Goal: Transaction & Acquisition: Purchase product/service

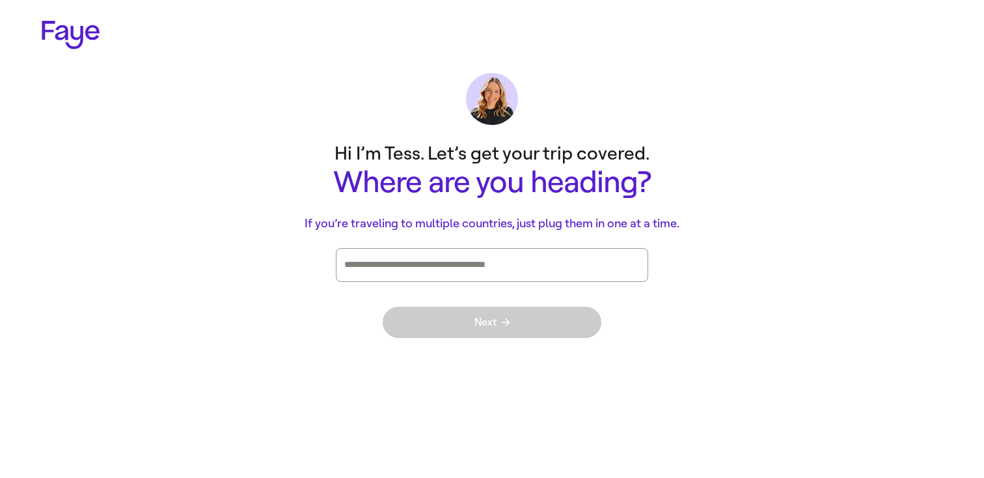
click at [566, 275] on div "Press enter after you type each destination" at bounding box center [491, 265] width 295 height 33
type input "*****"
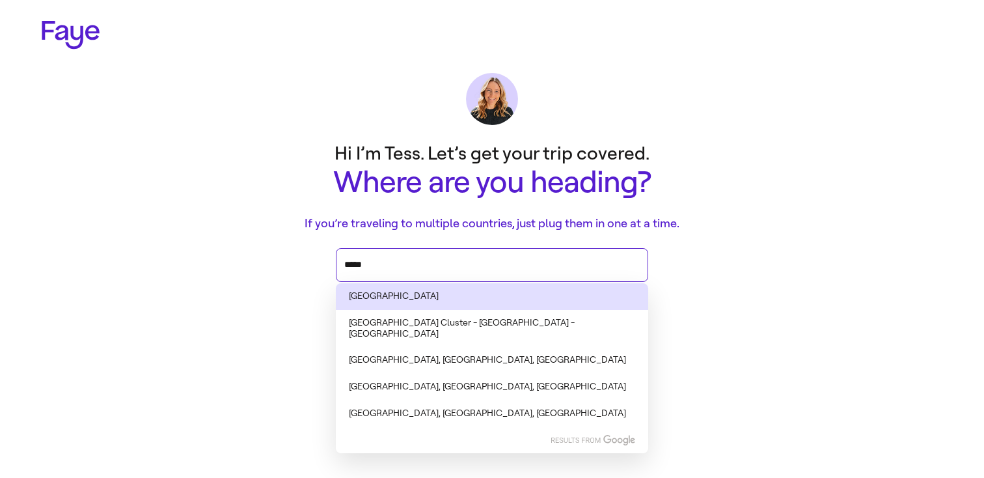
click at [407, 294] on li "Spain" at bounding box center [492, 296] width 312 height 27
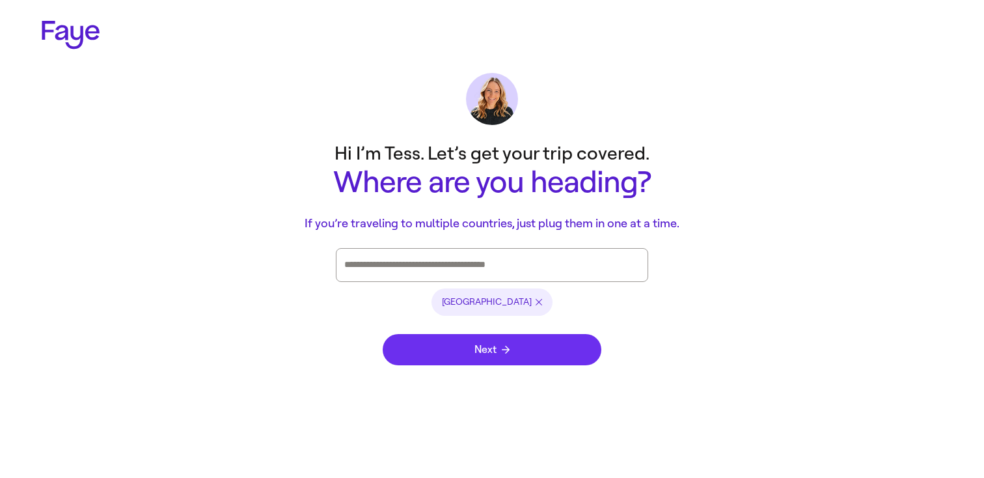
click at [464, 346] on button "Next" at bounding box center [492, 349] width 219 height 31
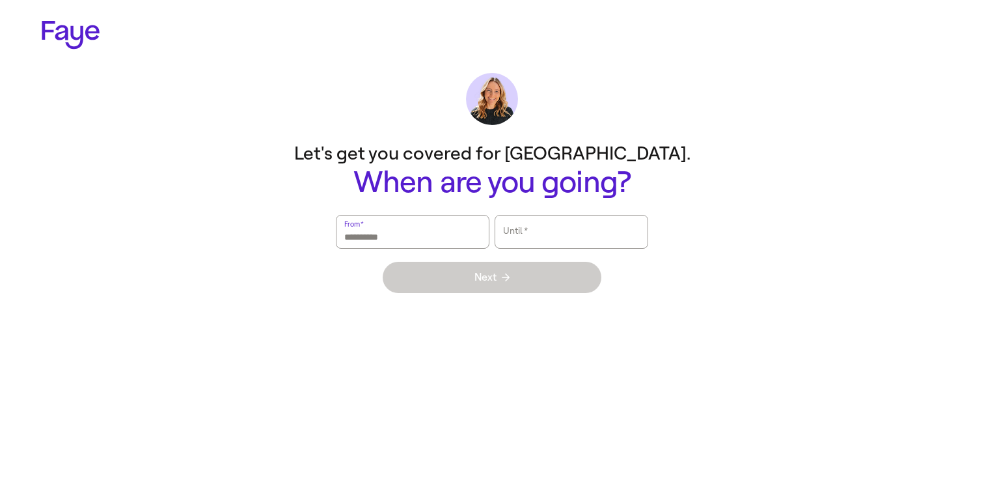
click at [453, 241] on input "From   *" at bounding box center [412, 232] width 137 height 30
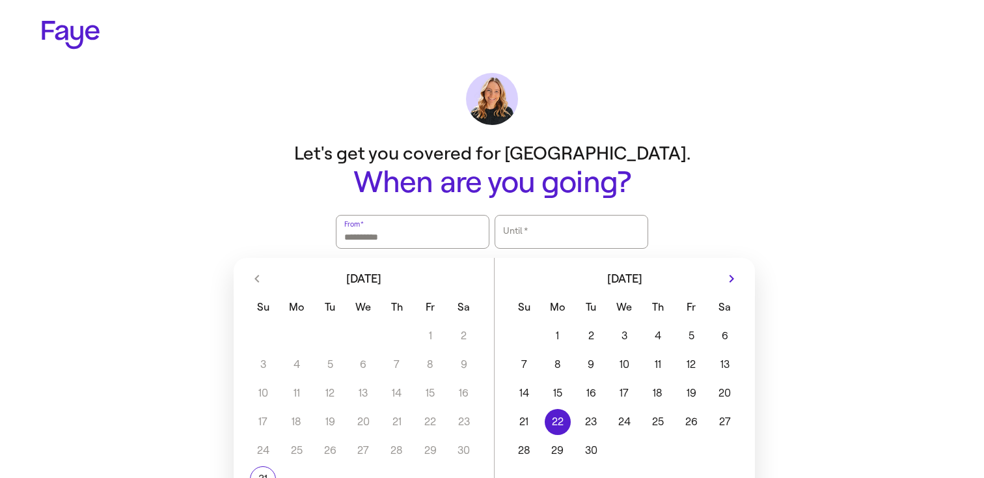
click at [534, 425] on button "21" at bounding box center [524, 422] width 33 height 26
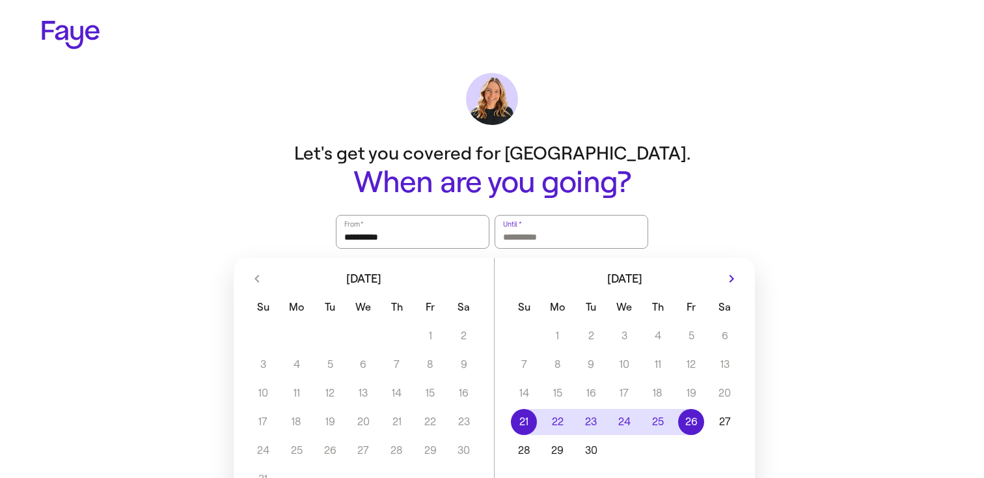
click at [685, 418] on button "26" at bounding box center [691, 422] width 33 height 26
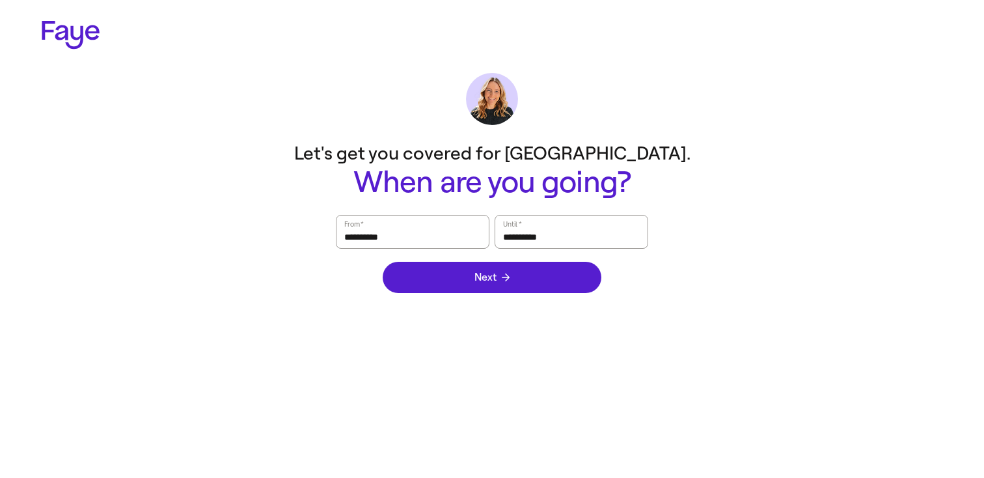
click at [549, 296] on div "Next" at bounding box center [492, 277] width 219 height 57
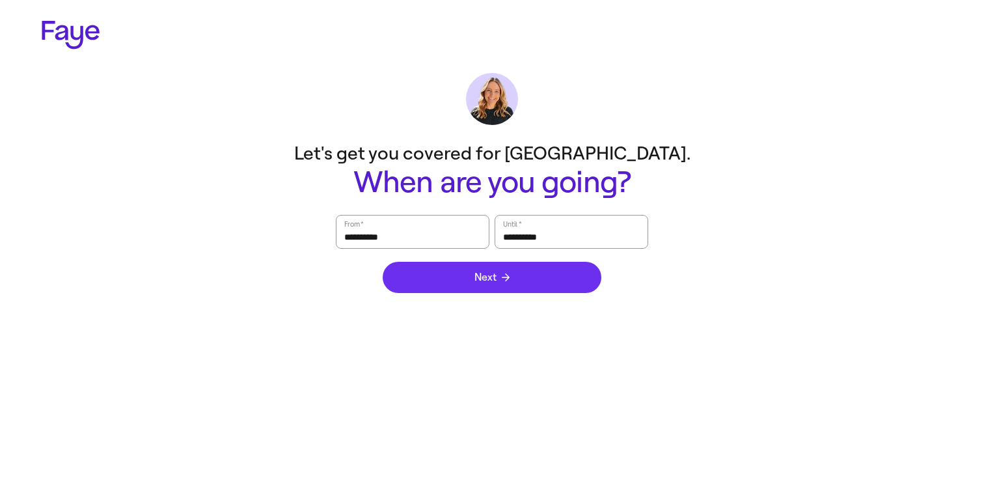
click at [549, 284] on button "Next" at bounding box center [492, 277] width 219 height 31
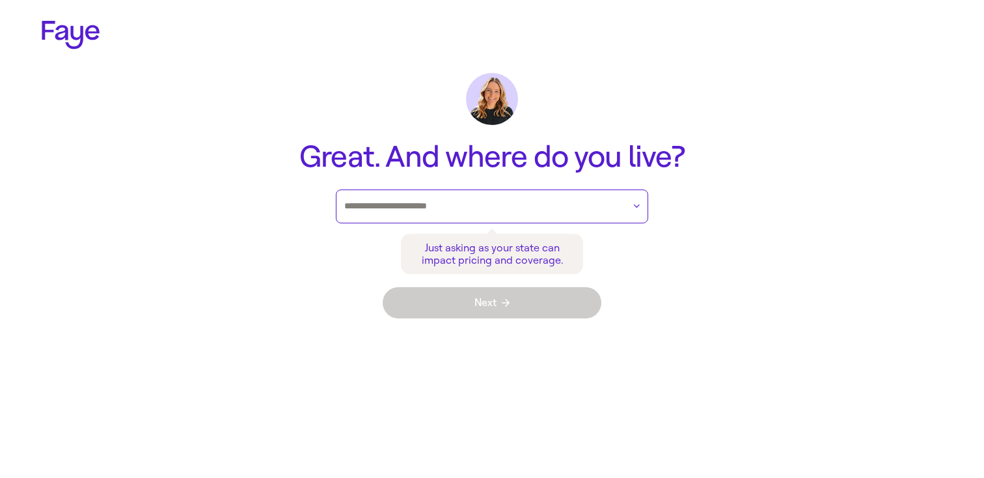
click at [541, 207] on input "text" at bounding box center [483, 207] width 279 height 20
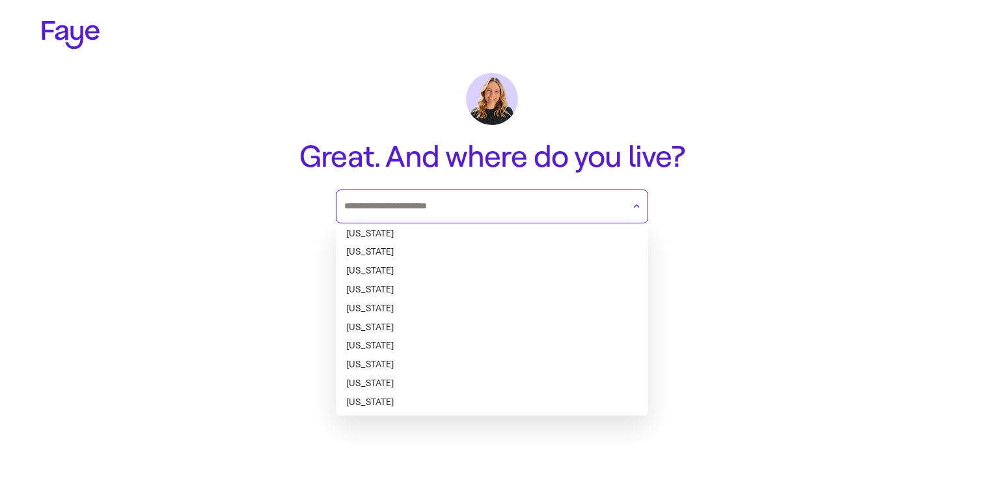
click at [506, 230] on li "Alabama" at bounding box center [492, 234] width 312 height 19
type input "*******"
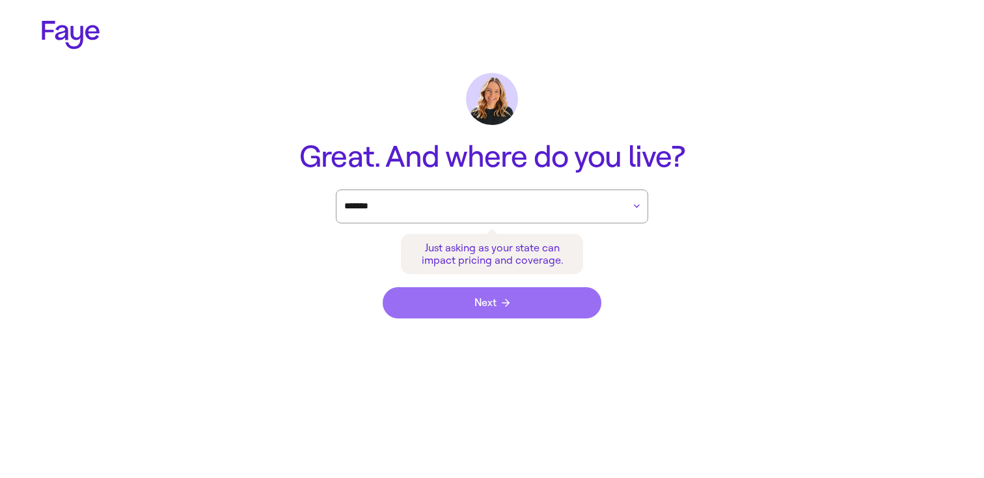
click at [504, 309] on button "Next" at bounding box center [492, 302] width 219 height 31
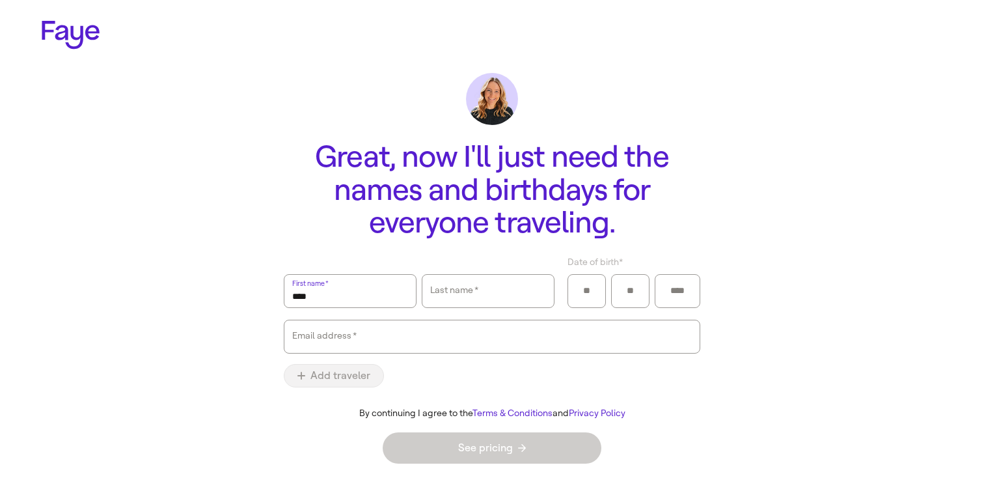
type input "****"
type input "**"
type input "****"
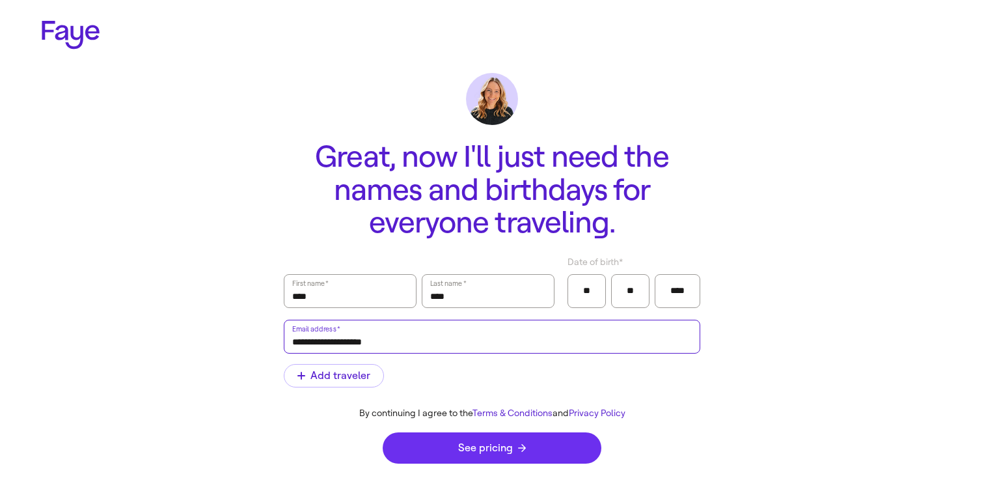
type input "**********"
click at [510, 443] on span "See pricing" at bounding box center [492, 448] width 68 height 10
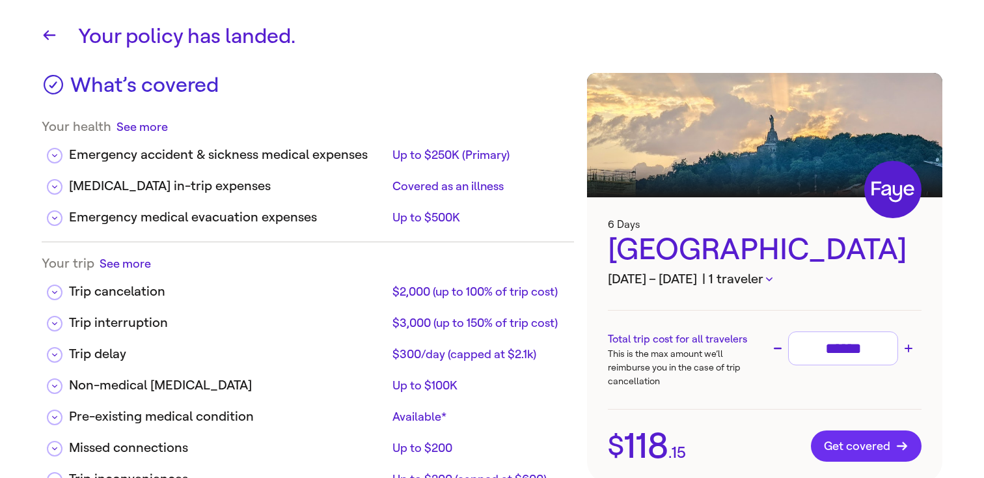
click at [875, 459] on button "Get covered" at bounding box center [866, 445] width 111 height 31
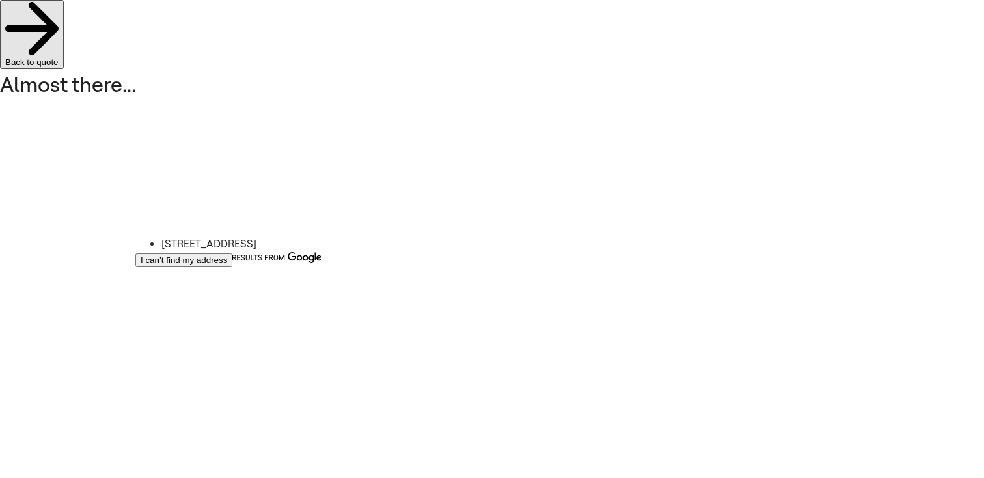
click at [223, 243] on li "4111 SE Piedmont Dr, Huntsville, AL" at bounding box center [283, 244] width 245 height 16
type input "**********"
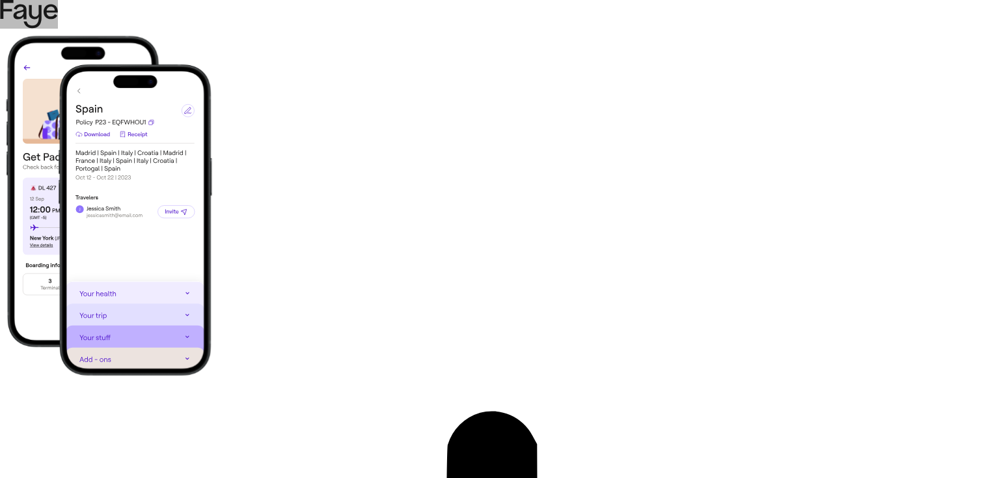
click at [58, 25] on icon at bounding box center [29, 14] width 58 height 29
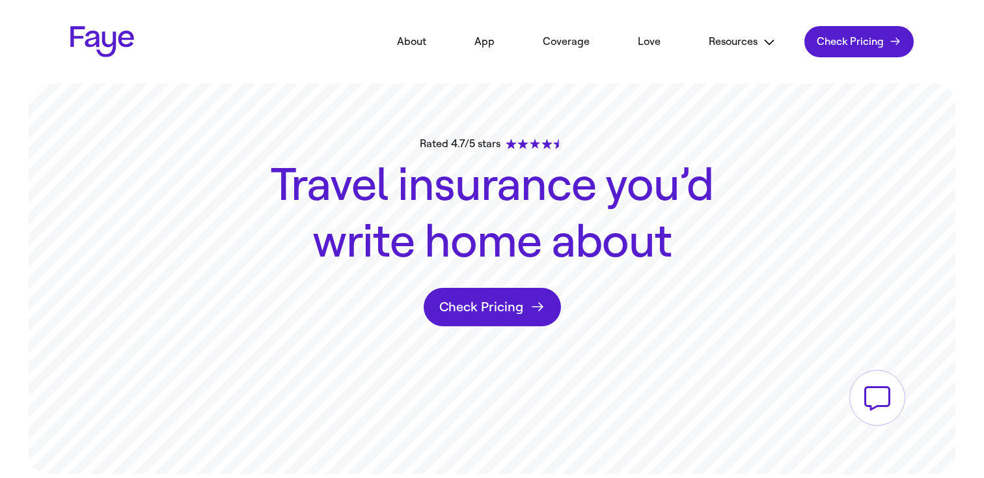
click at [864, 38] on span "Check Pricing" at bounding box center [850, 41] width 67 height 13
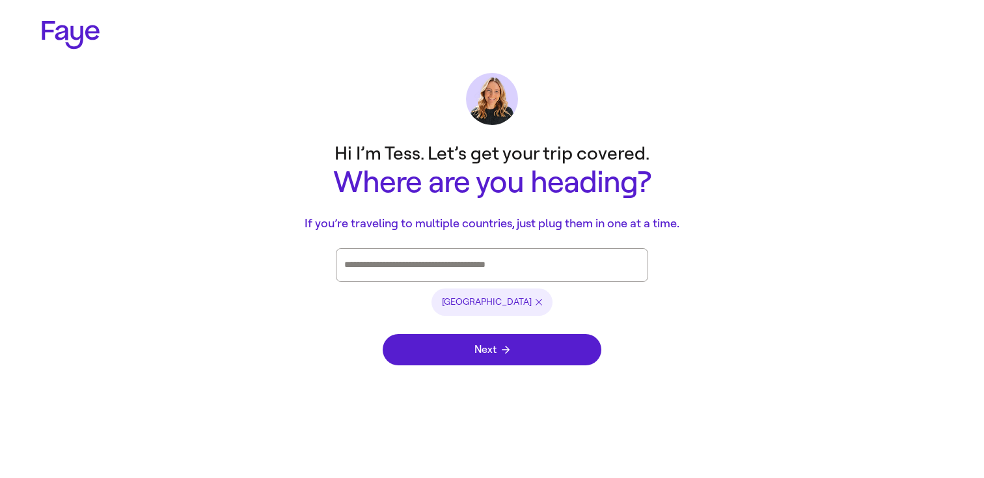
click at [532, 369] on div "Next" at bounding box center [492, 349] width 219 height 57
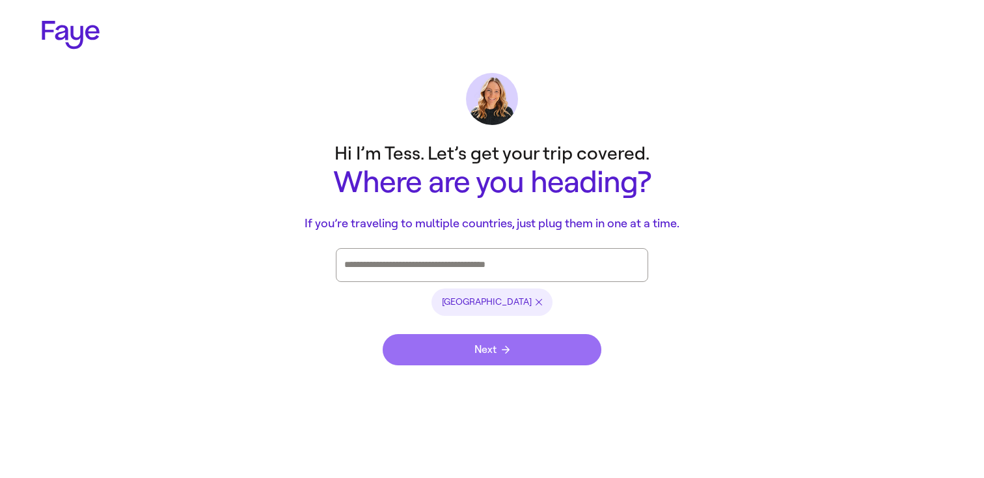
click at [545, 353] on button "Next" at bounding box center [492, 349] width 219 height 31
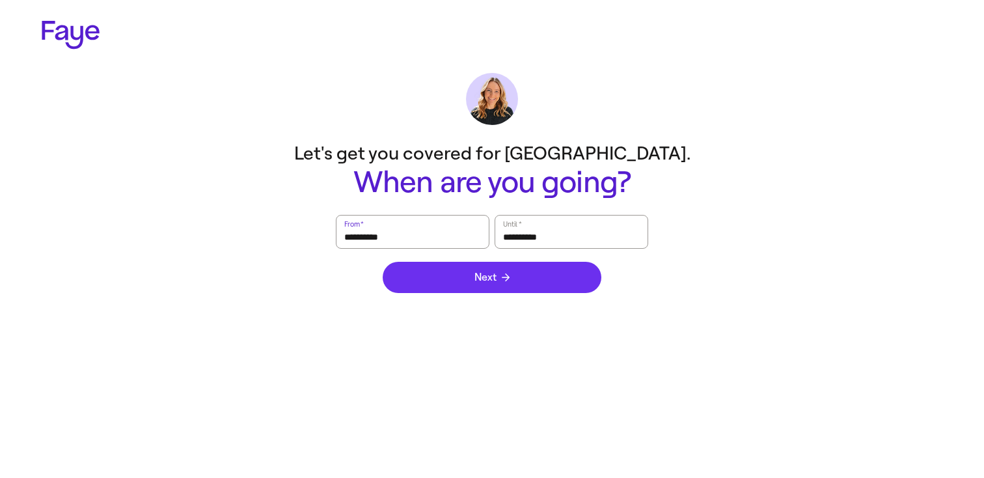
click at [538, 289] on button "Next" at bounding box center [492, 277] width 219 height 31
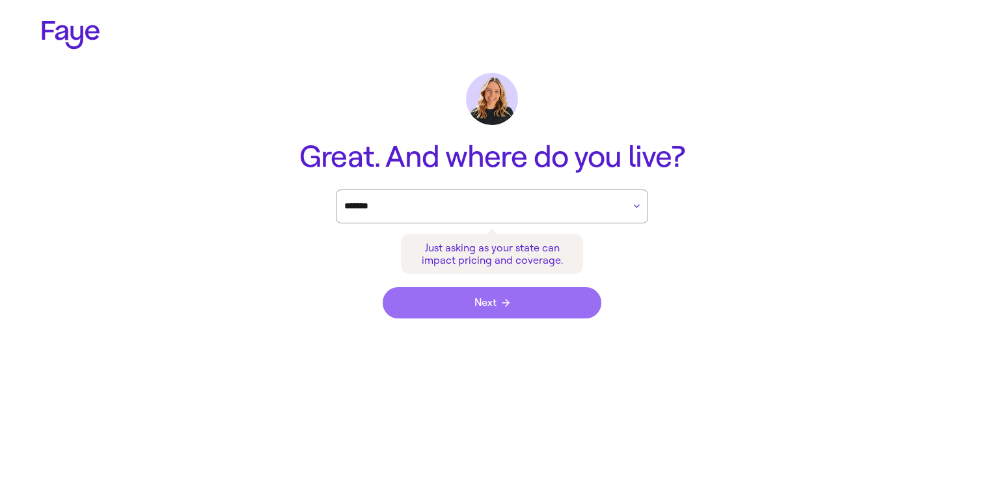
click at [536, 317] on button "Next" at bounding box center [492, 302] width 219 height 31
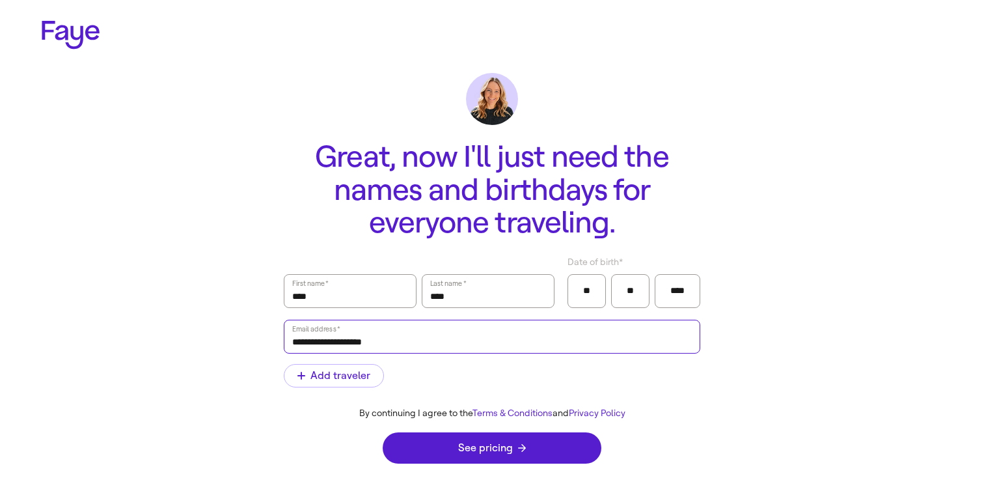
click at [523, 340] on input "**********" at bounding box center [492, 336] width 400 height 30
type input "**********"
click at [508, 465] on div "See pricing" at bounding box center [492, 447] width 219 height 57
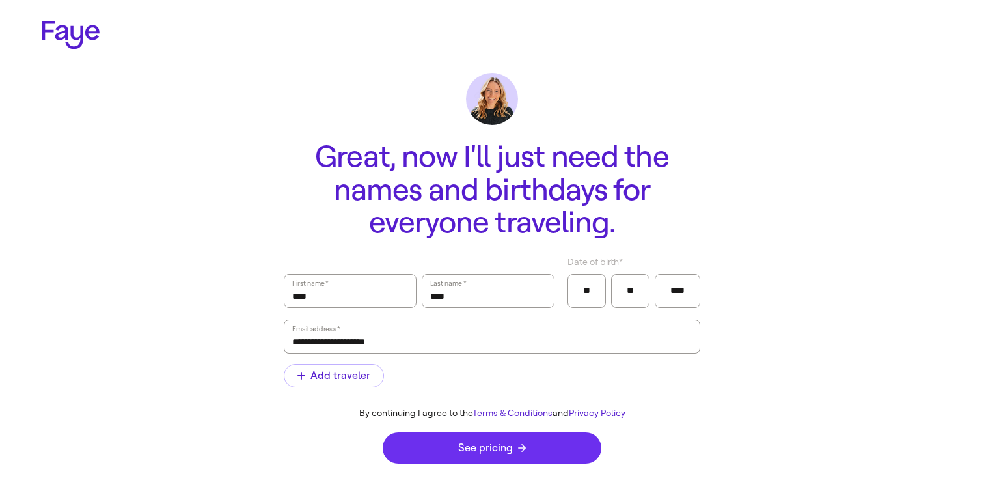
click at [510, 450] on span "See pricing" at bounding box center [492, 448] width 68 height 10
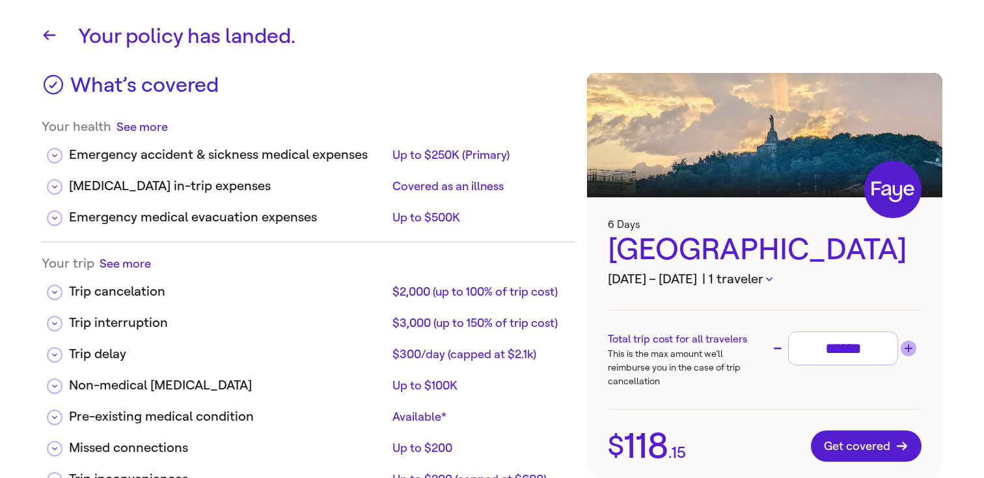
click at [912, 346] on icon "Increase trip cost" at bounding box center [909, 348] width 8 height 8
type input "******"
click at [884, 443] on span "Get covered" at bounding box center [866, 445] width 85 height 13
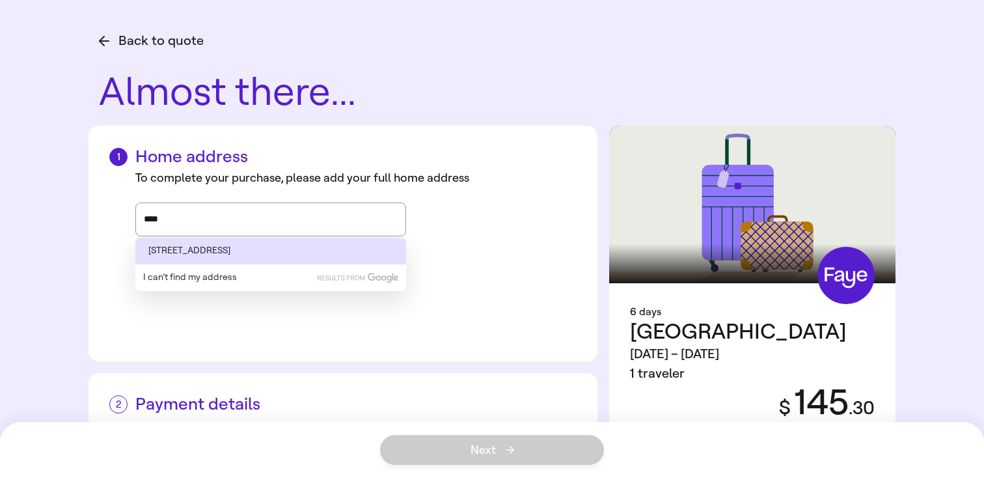
click at [232, 249] on li "4111 SE Piedmont Dr, Huntsville, AL" at bounding box center [270, 251] width 271 height 27
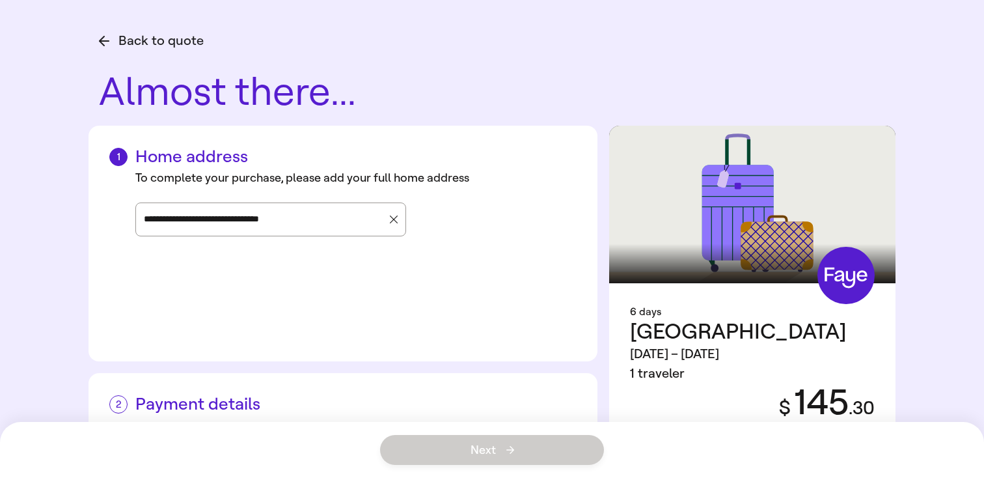
type input "**********"
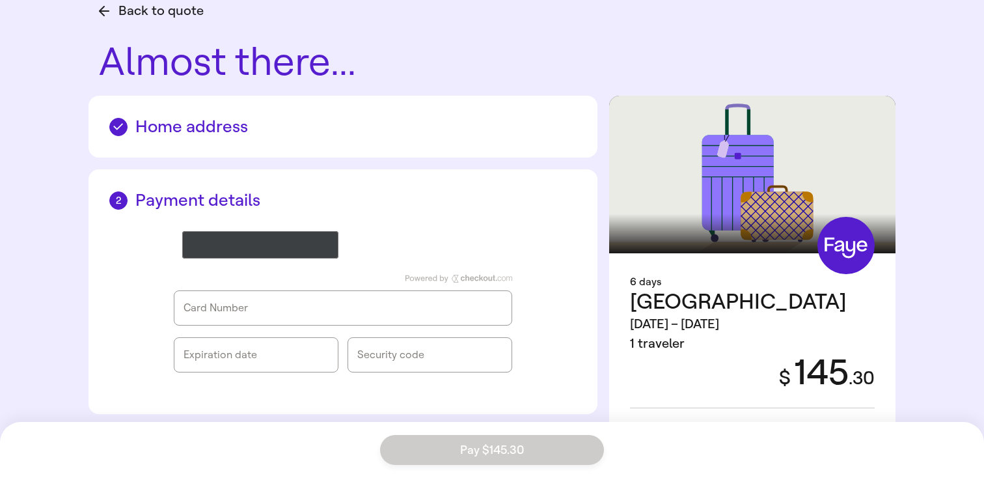
scroll to position [34, 0]
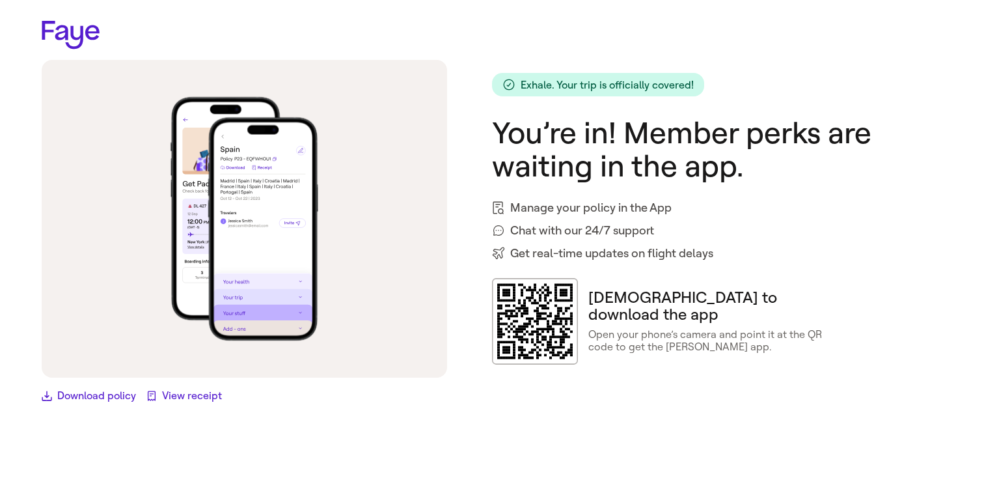
click at [108, 400] on link "Download policy" at bounding box center [89, 396] width 94 height 16
click at [176, 396] on link "View receipt" at bounding box center [183, 396] width 75 height 16
click at [92, 41] on icon at bounding box center [71, 35] width 58 height 29
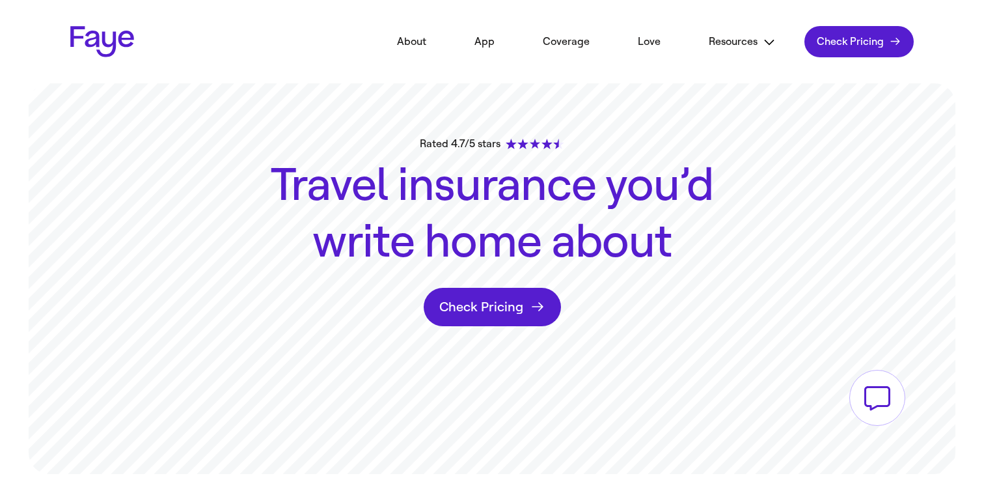
click at [875, 40] on span "Check Pricing" at bounding box center [850, 41] width 67 height 13
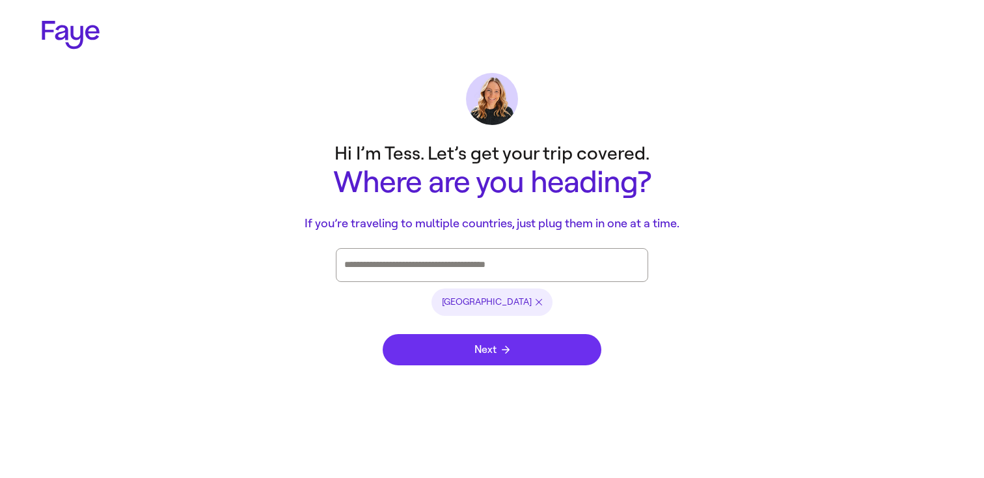
click at [584, 352] on button "Next" at bounding box center [492, 349] width 219 height 31
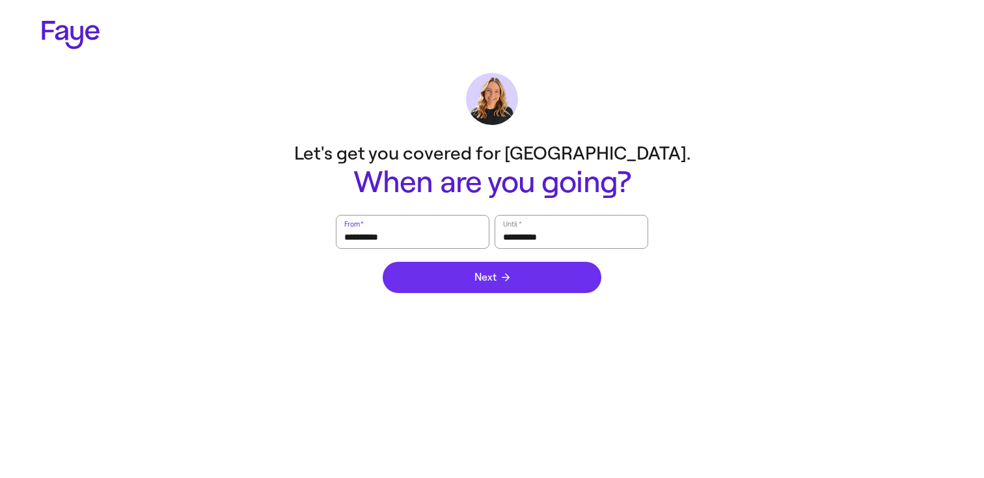
click at [575, 269] on button "Next" at bounding box center [492, 277] width 219 height 31
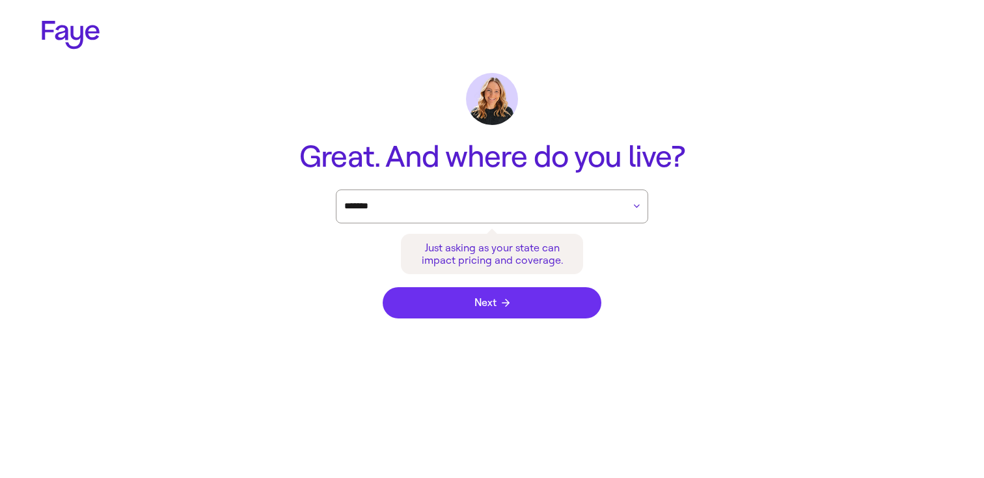
click at [573, 308] on button "Next" at bounding box center [492, 302] width 219 height 31
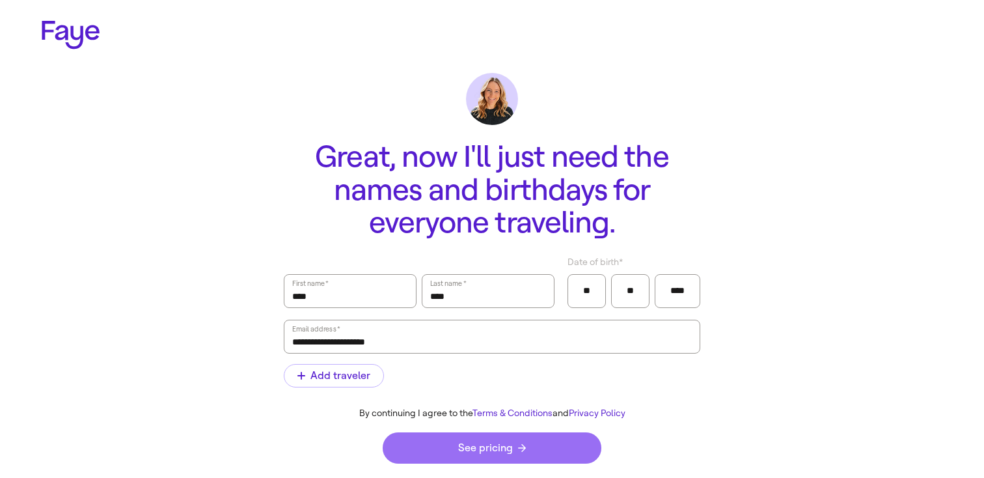
click at [537, 448] on button "See pricing" at bounding box center [492, 447] width 219 height 31
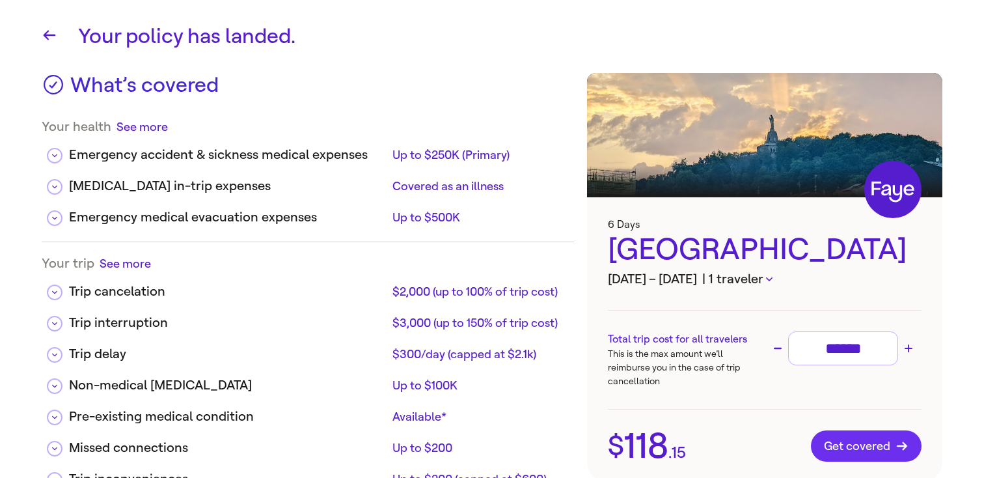
click at [882, 441] on span "Get covered" at bounding box center [866, 445] width 85 height 13
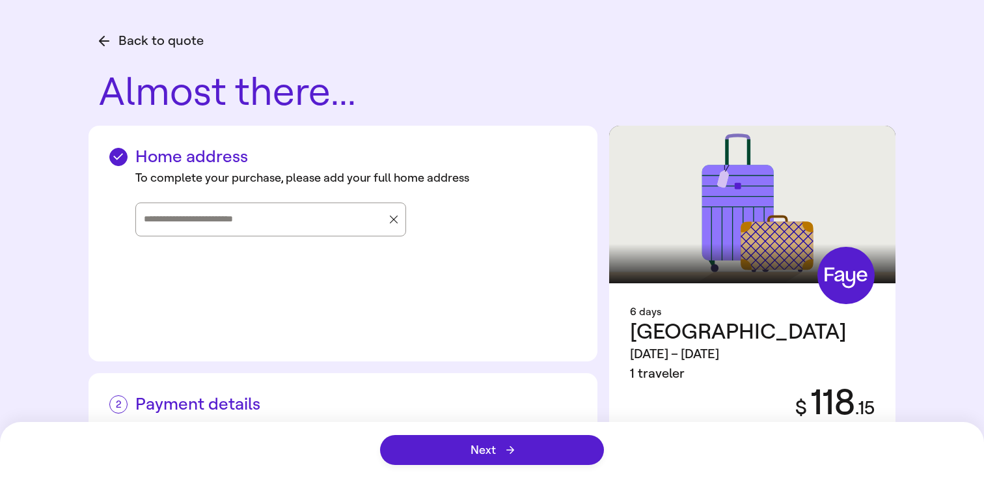
scroll to position [38, 0]
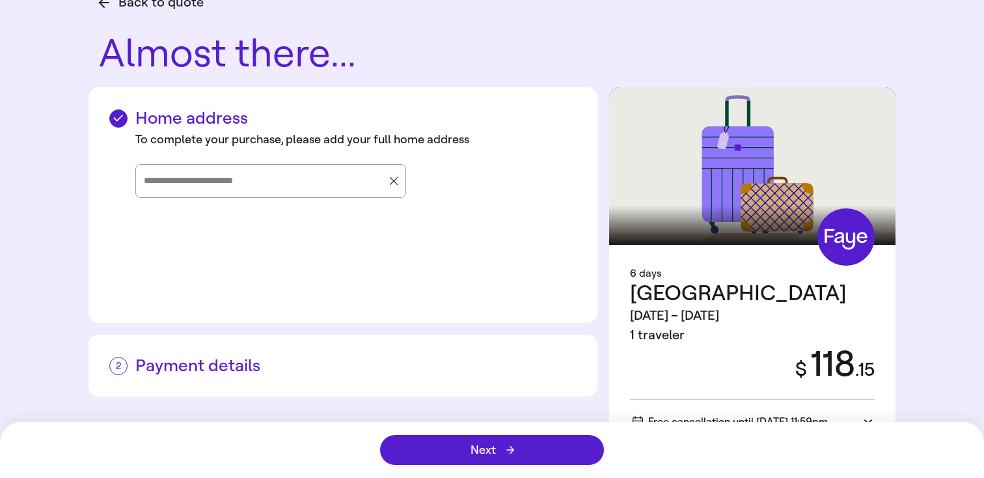
click at [793, 400] on div "Free cancellation until Sep 14, 11:59pm" at bounding box center [752, 414] width 239 height 28
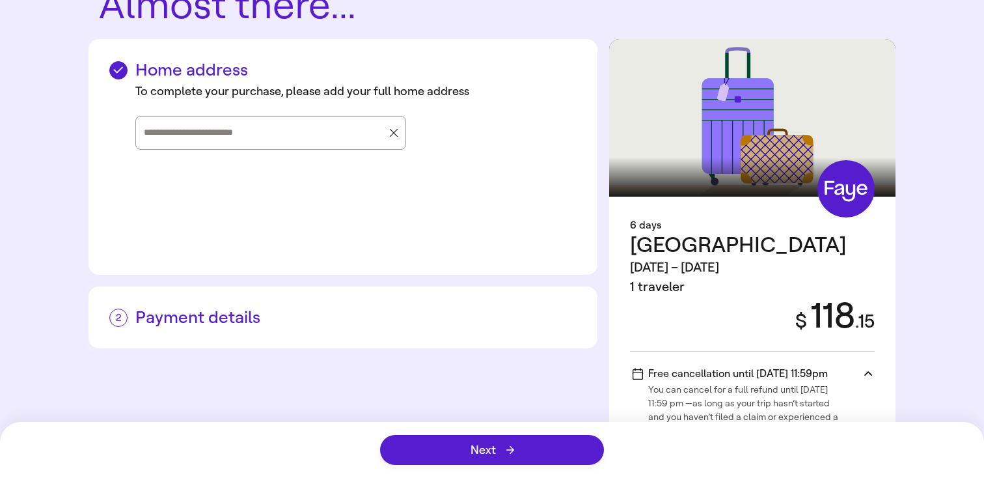
scroll to position [109, 0]
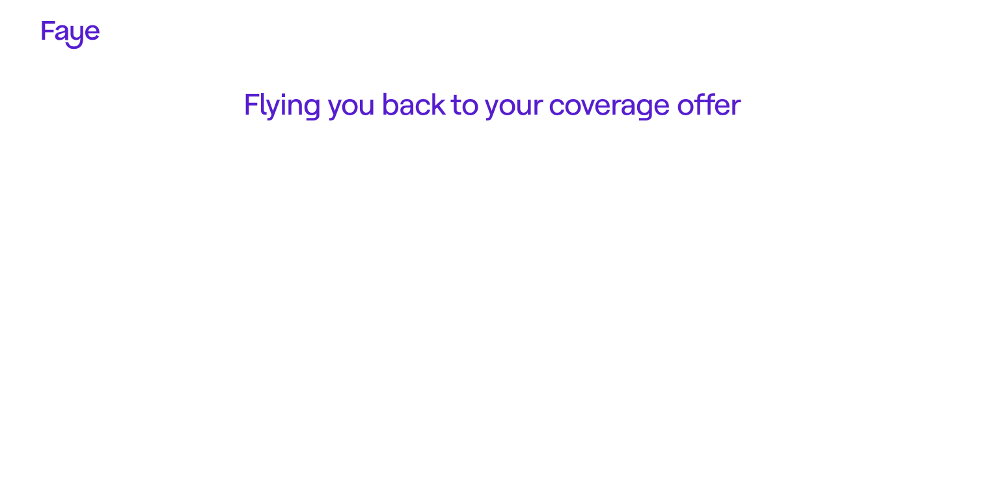
click at [77, 18] on div "2.31.0" at bounding box center [492, 15] width 984 height 31
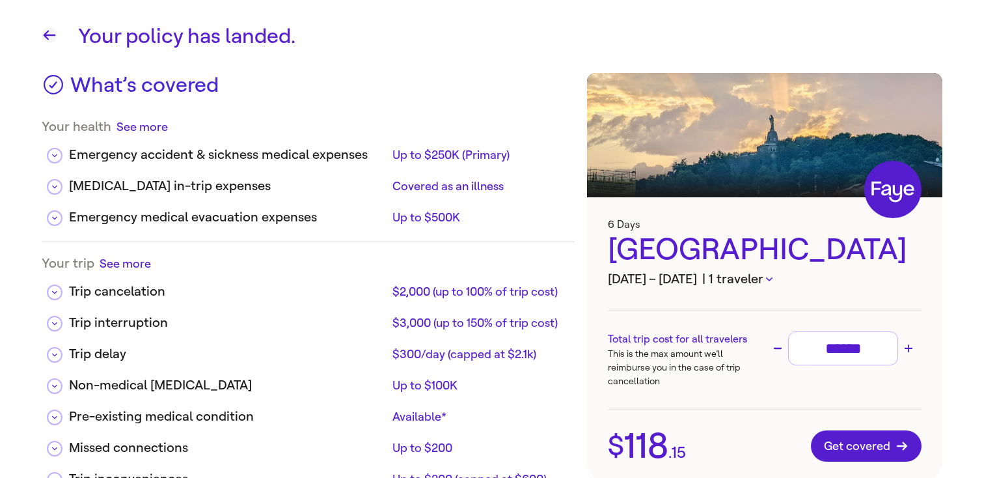
click at [55, 32] on icon "button" at bounding box center [50, 35] width 16 height 16
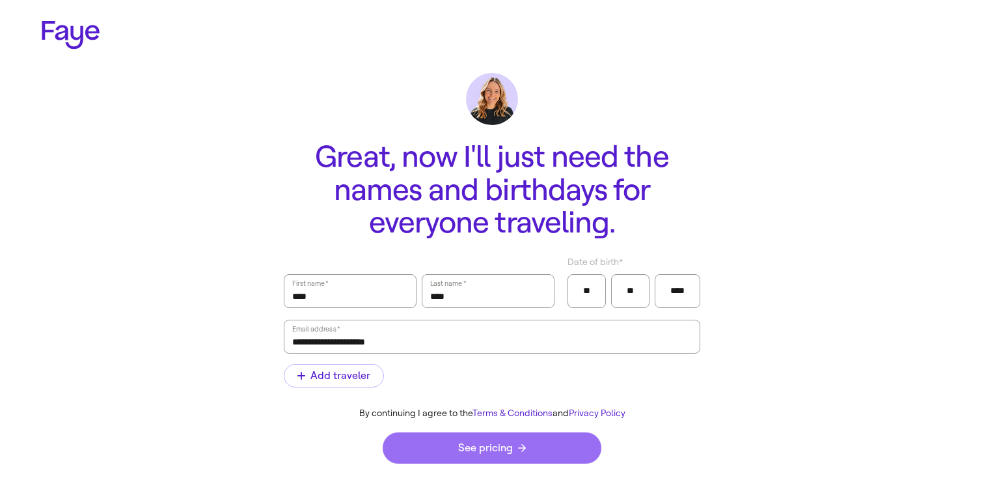
click at [532, 436] on button "See pricing" at bounding box center [492, 447] width 219 height 31
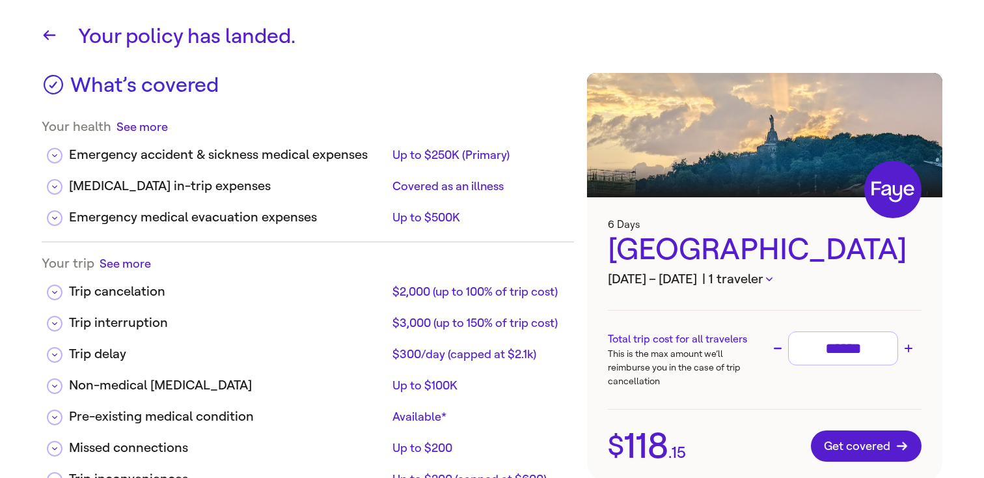
click at [57, 46] on header "Your policy has landed." at bounding box center [492, 36] width 901 height 31
click at [53, 40] on icon "button" at bounding box center [50, 35] width 16 height 16
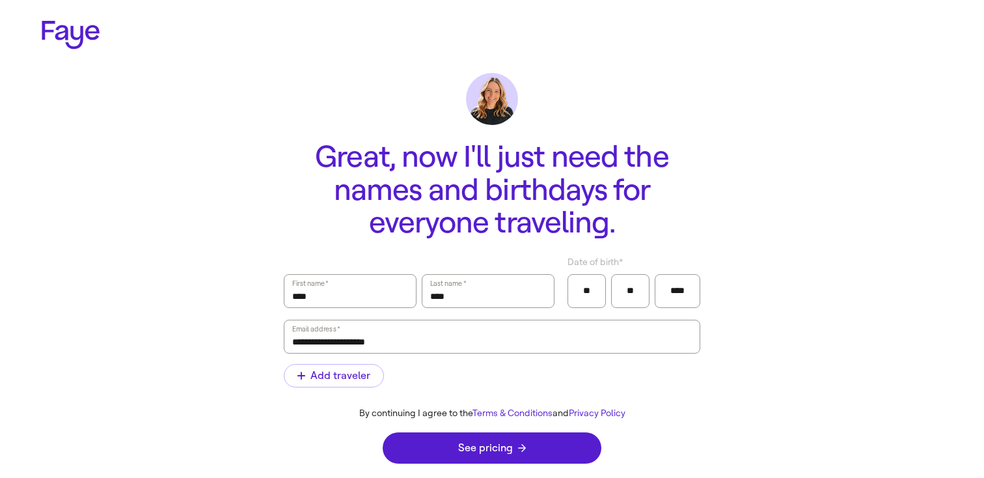
click at [75, 37] on icon at bounding box center [71, 35] width 58 height 28
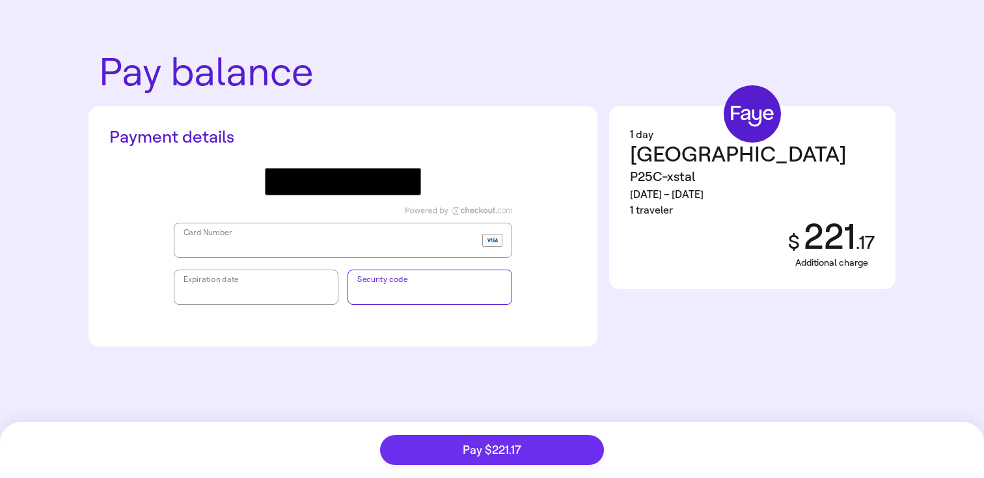
click at [480, 445] on span "Pay $221.17" at bounding box center [492, 450] width 59 height 12
